Goal: Transaction & Acquisition: Purchase product/service

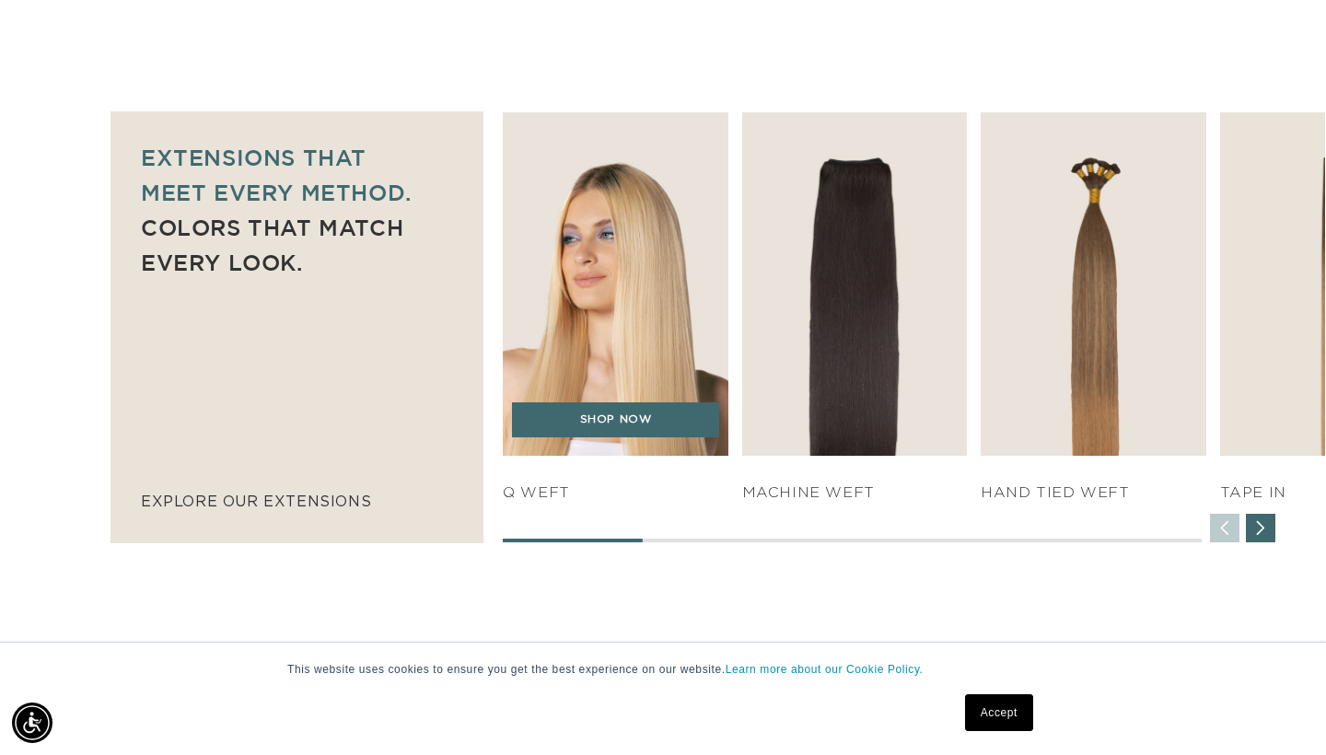
scroll to position [0, 2390]
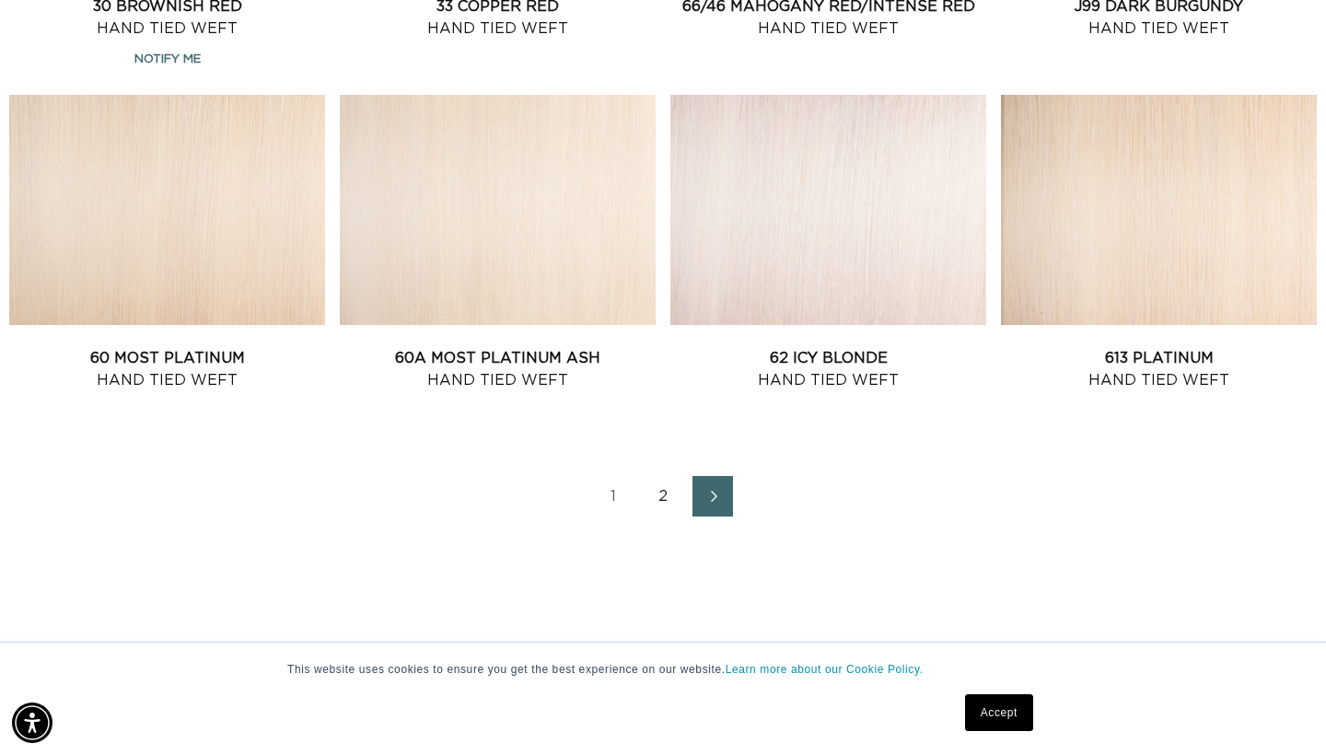
click at [663, 508] on link "2" at bounding box center [663, 496] width 41 height 41
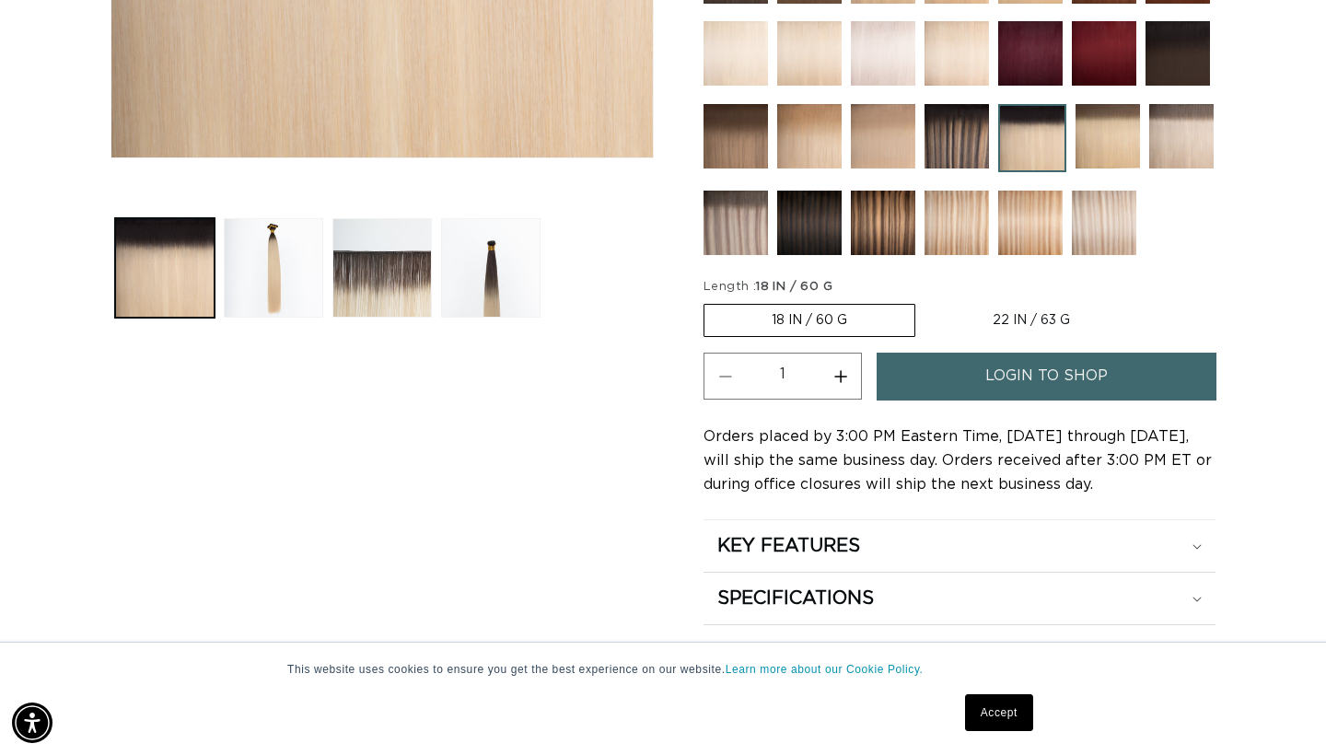
click at [1099, 234] on img at bounding box center [1103, 223] width 64 height 64
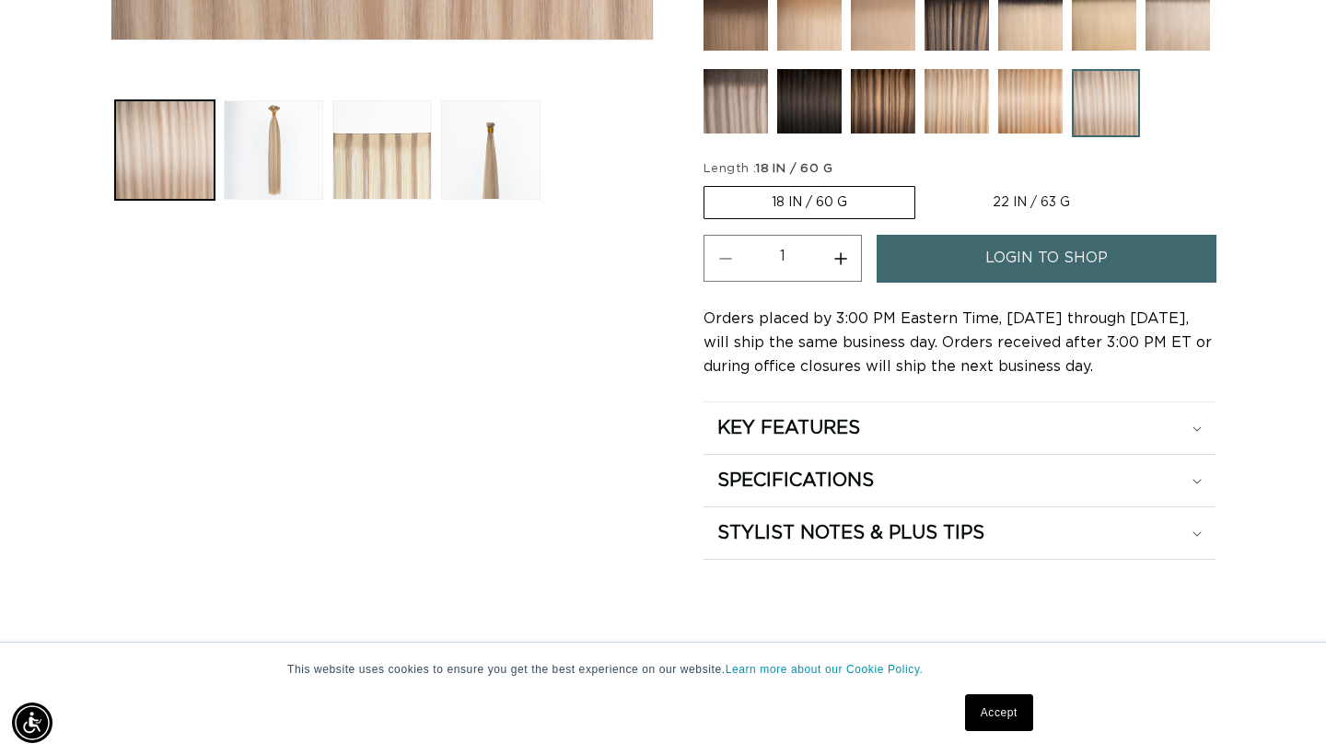
scroll to position [0, 1195]
click at [738, 107] on img at bounding box center [735, 101] width 64 height 64
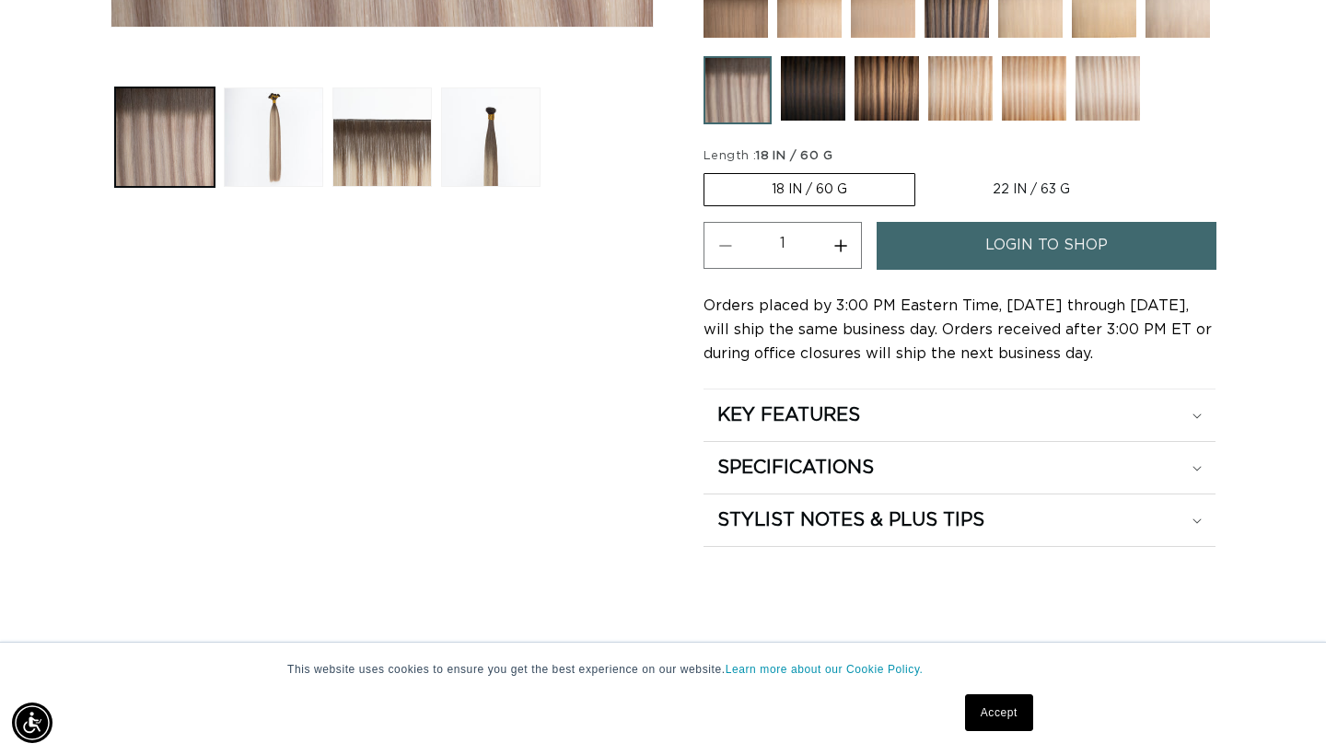
scroll to position [819, 0]
